Goal: Navigation & Orientation: Find specific page/section

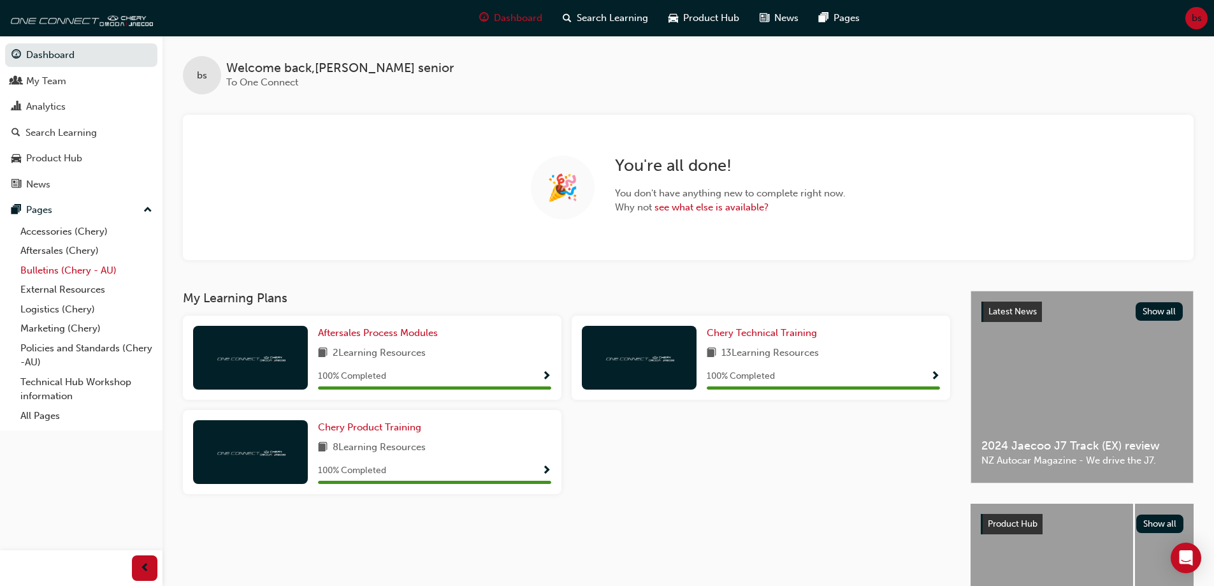
click at [76, 270] on link "Bulletins (Chery - AU)" at bounding box center [86, 271] width 142 height 20
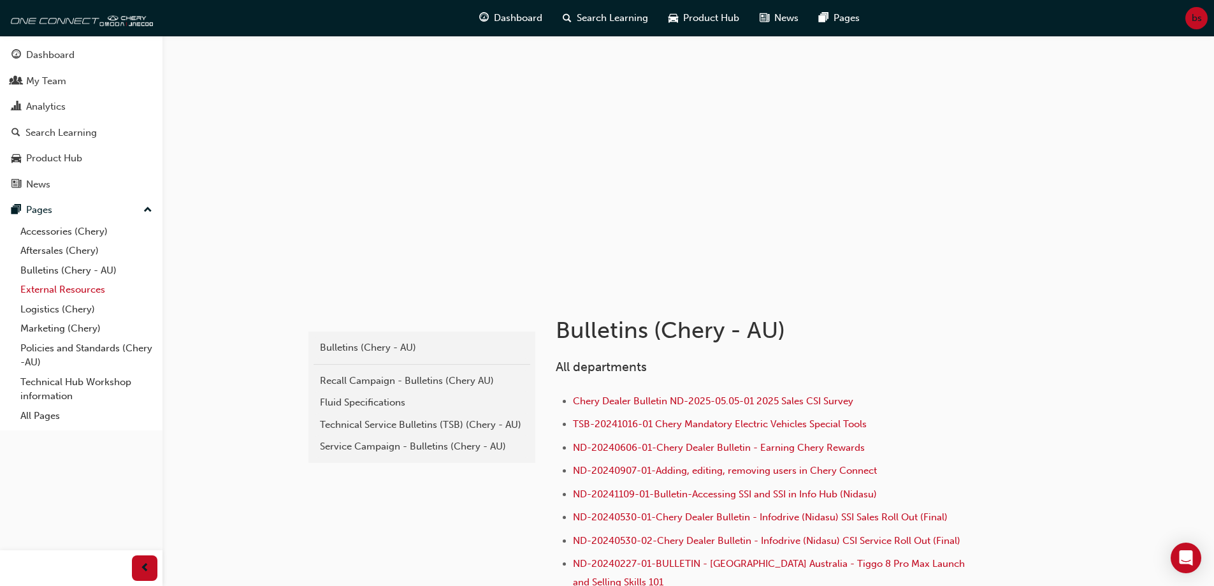
click at [65, 285] on link "External Resources" at bounding box center [86, 290] width 142 height 20
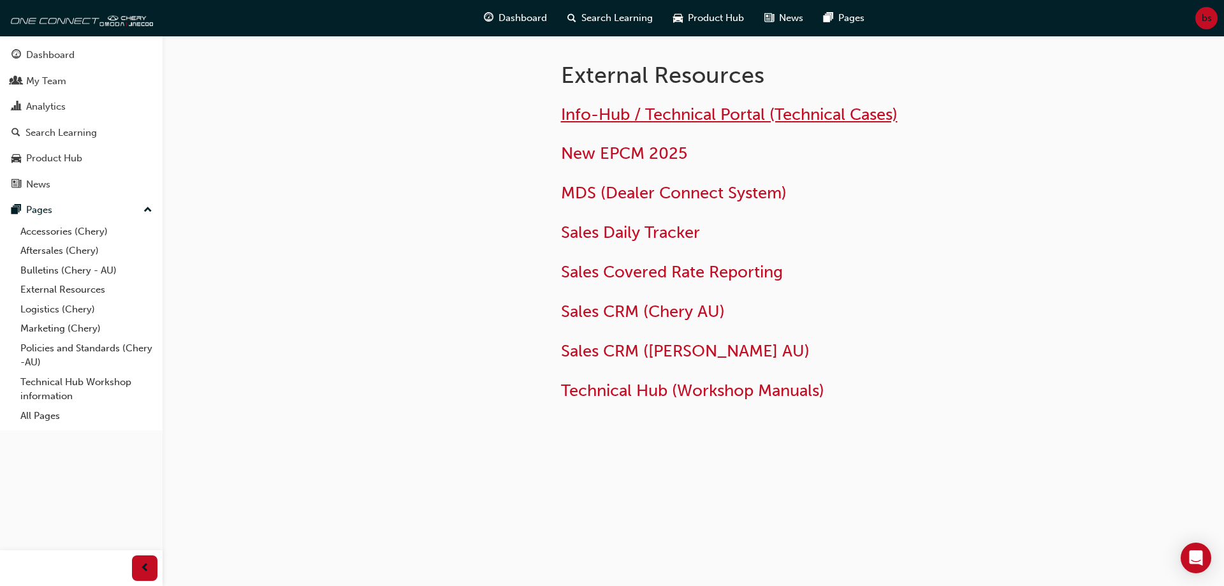
click at [659, 114] on span "Info-Hub / Technical Portal (Technical Cases)" at bounding box center [729, 115] width 337 height 20
